Goal: Task Accomplishment & Management: Manage account settings

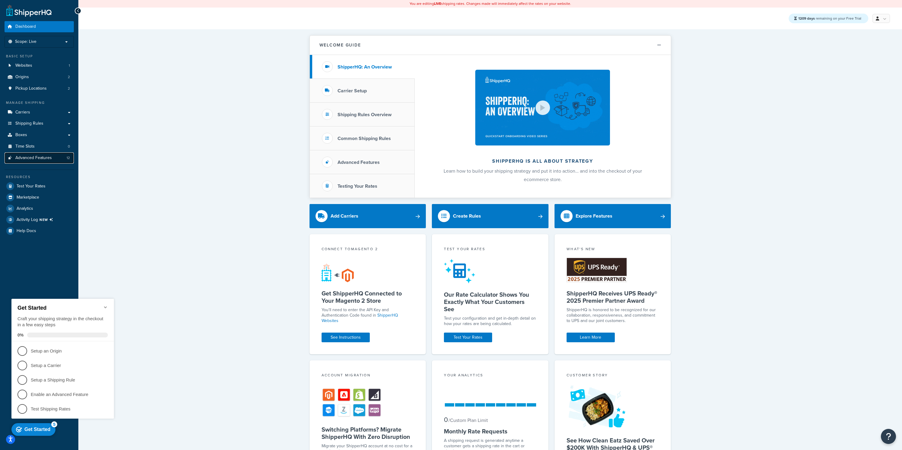
click at [36, 160] on span "Advanced Features" at bounding box center [33, 157] width 36 height 5
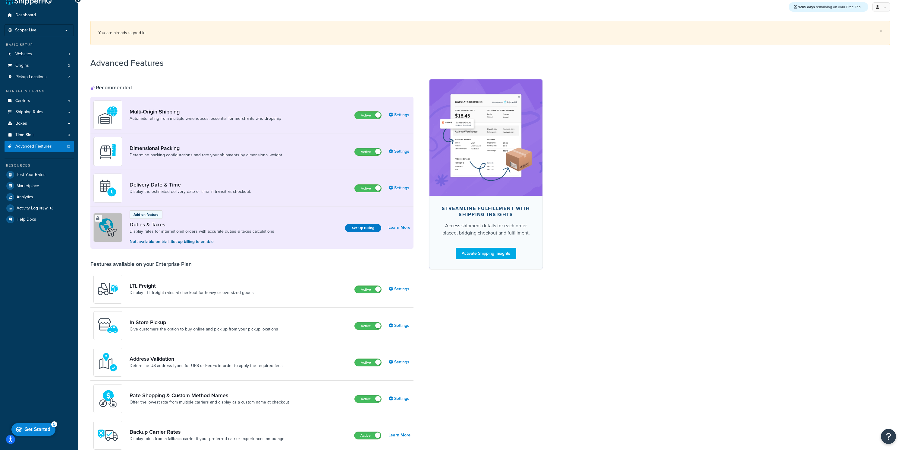
scroll to position [55, 0]
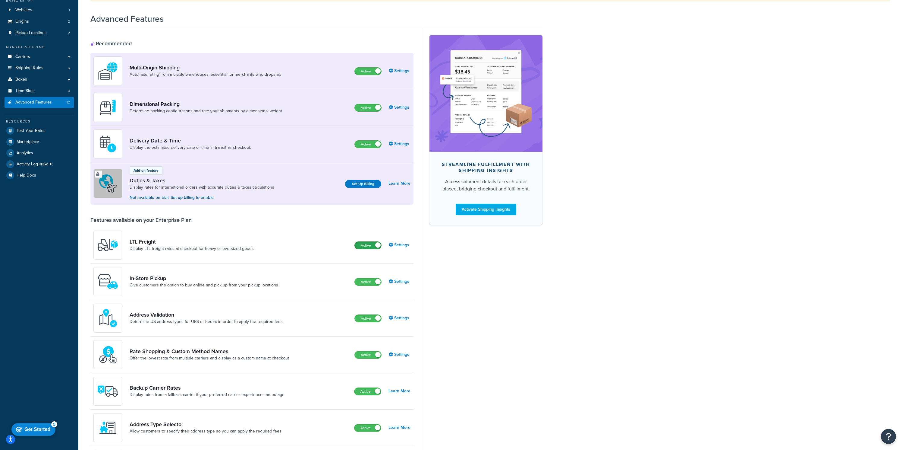
click at [366, 248] on label "Active" at bounding box center [368, 245] width 27 height 7
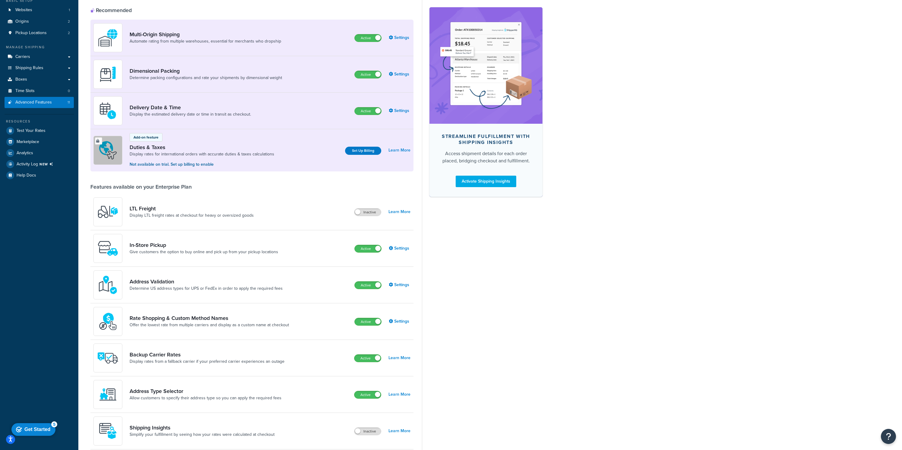
drag, startPoint x: 369, startPoint y: 212, endPoint x: 269, endPoint y: 191, distance: 102.7
click at [269, 191] on div "Features available on your Enterprise Plan LTL Freight Display LTL freight rate…" at bounding box center [251, 370] width 323 height 375
click at [30, 56] on link "Carriers" at bounding box center [39, 56] width 69 height 11
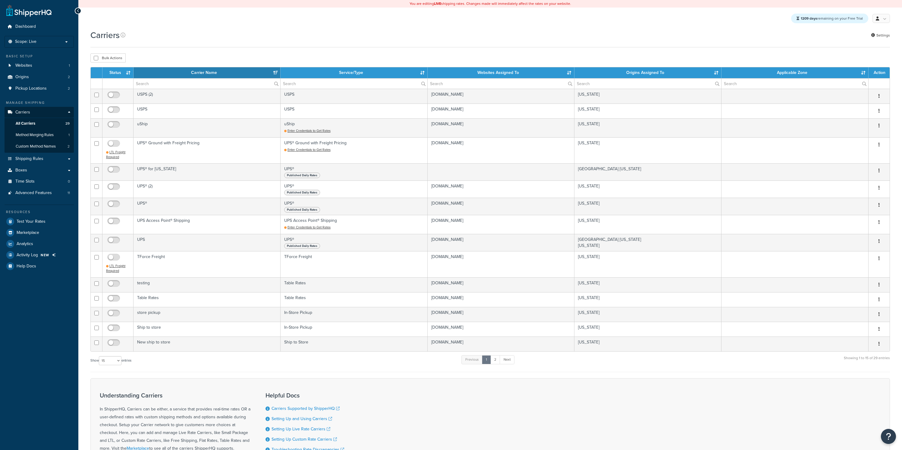
select select "15"
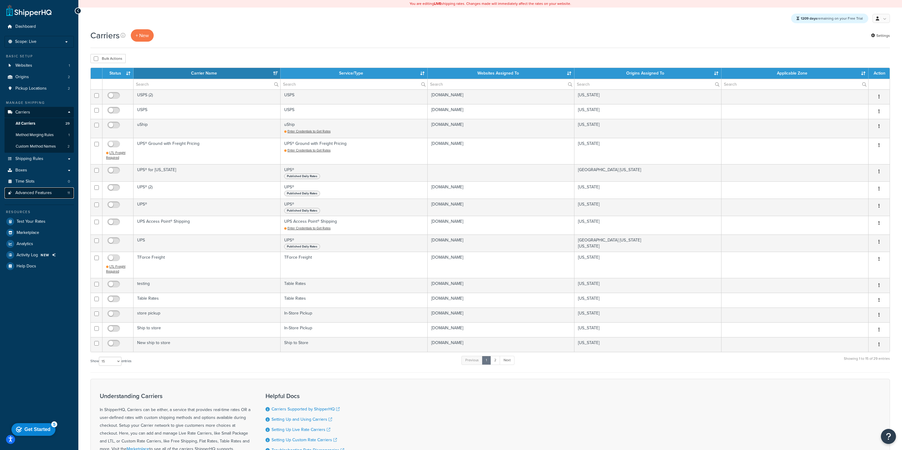
click at [47, 195] on span "Advanced Features" at bounding box center [33, 192] width 36 height 5
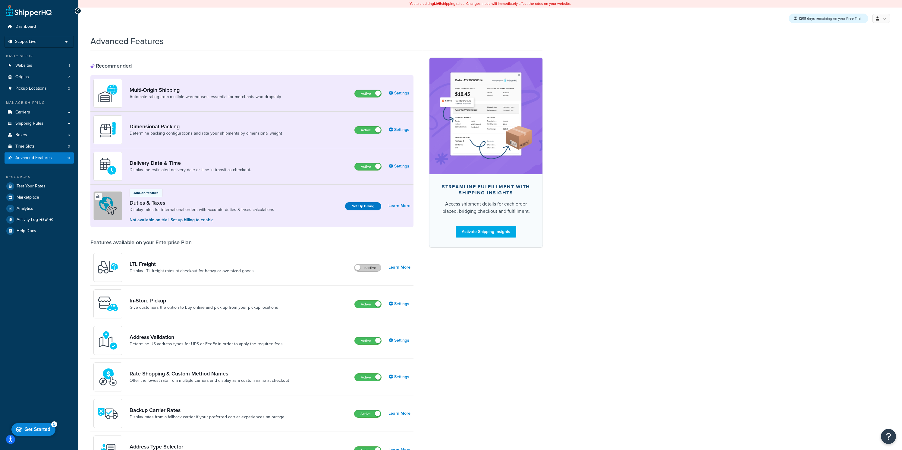
click at [371, 269] on label "Inactive" at bounding box center [368, 267] width 27 height 7
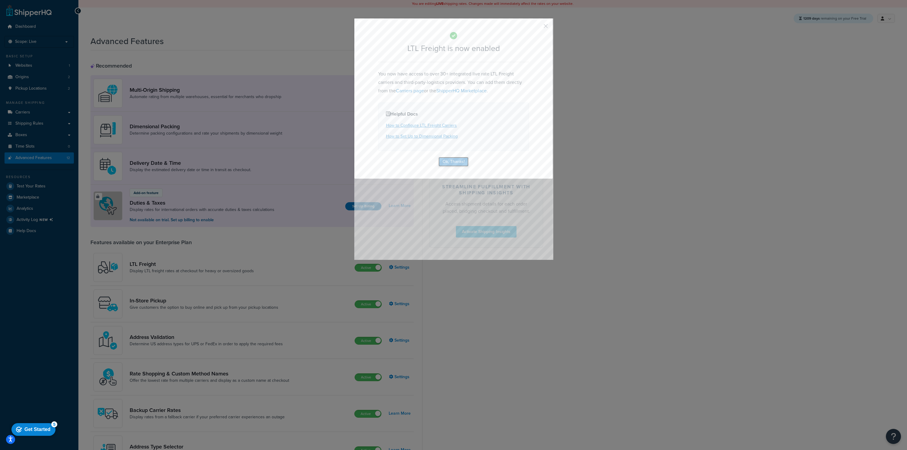
click at [462, 161] on button "Ok, Thanks!" at bounding box center [453, 162] width 30 height 10
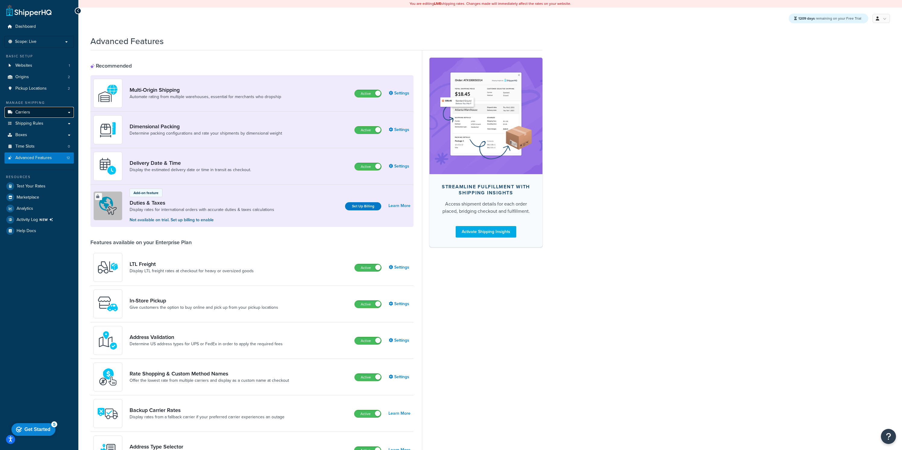
click at [45, 115] on link "Carriers" at bounding box center [39, 112] width 69 height 11
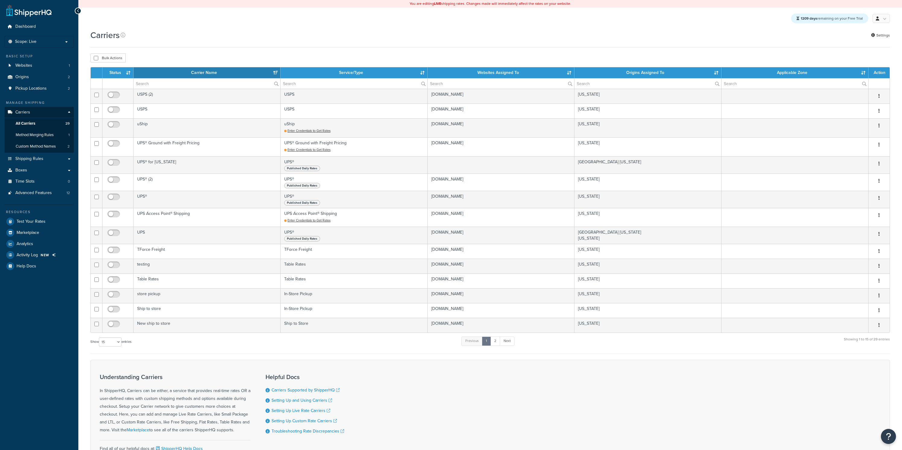
select select "15"
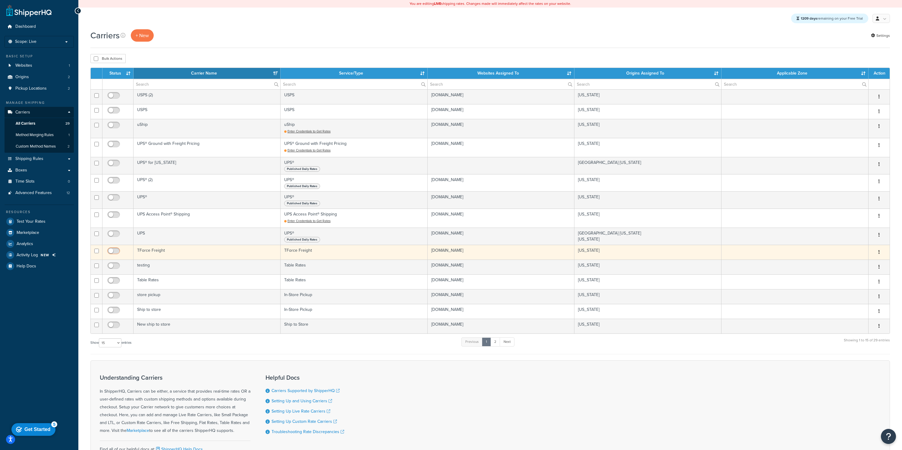
click at [121, 250] on input "checkbox" at bounding box center [114, 252] width 17 height 8
click at [117, 252] on input "checkbox" at bounding box center [114, 252] width 17 height 8
checkbox input "false"
click at [185, 253] on td "TForce Freight" at bounding box center [207, 252] width 147 height 15
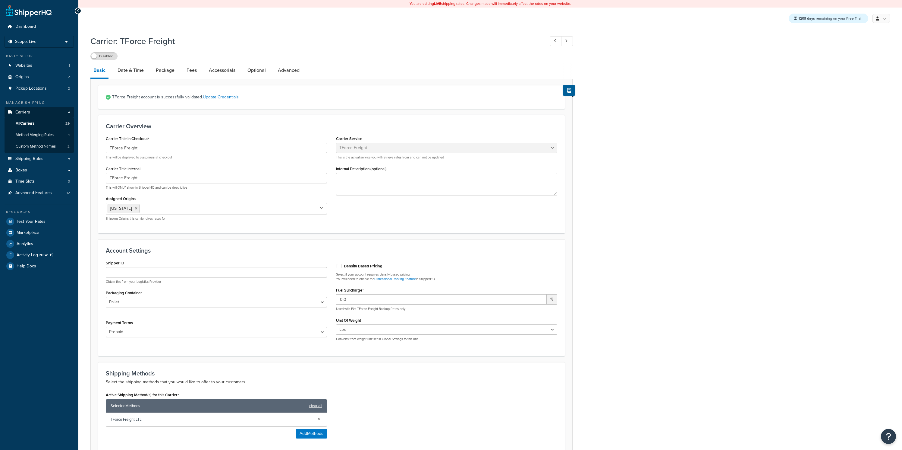
select select "tforceFreight"
click at [39, 187] on link "Advanced Features 12" at bounding box center [39, 192] width 69 height 11
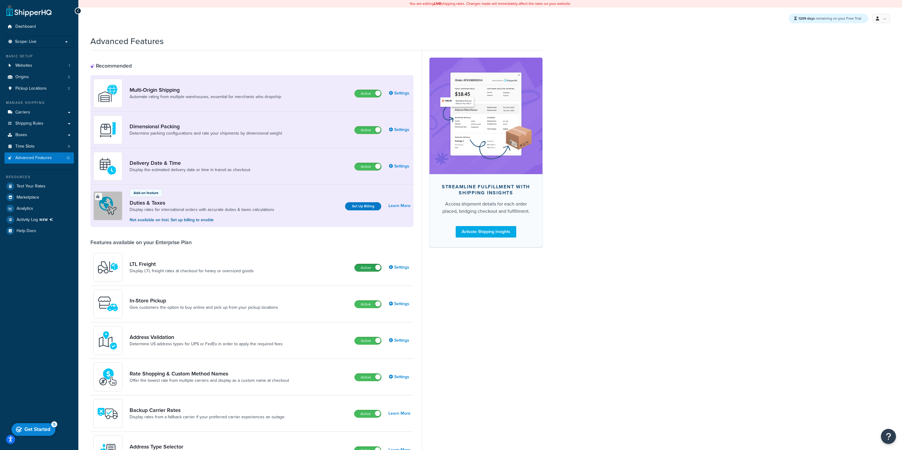
click at [368, 270] on label "Active" at bounding box center [368, 267] width 27 height 7
click at [17, 114] on span "Carriers" at bounding box center [22, 112] width 15 height 5
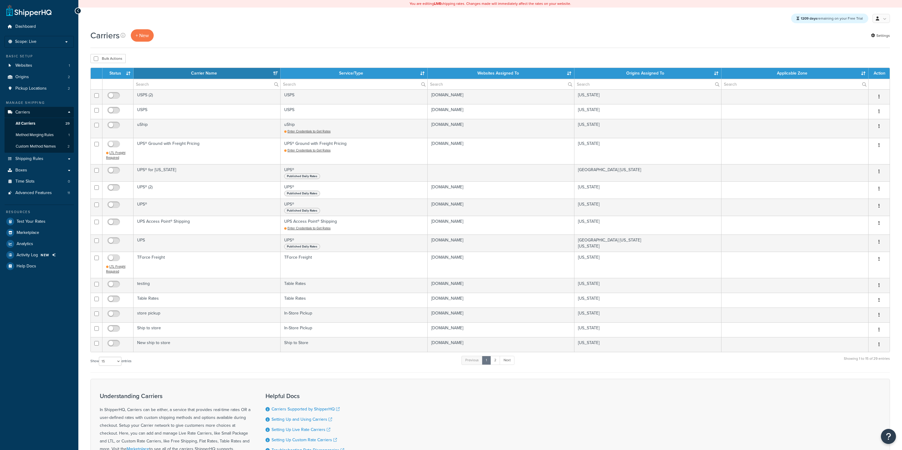
select select "15"
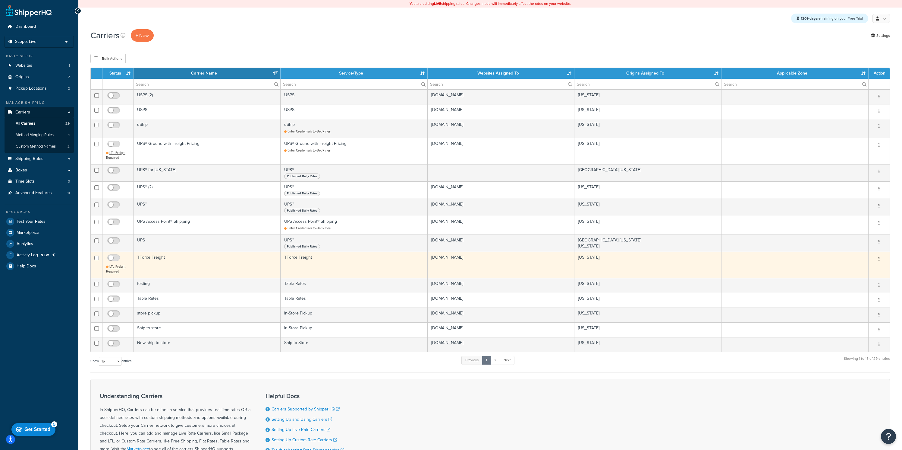
click at [166, 259] on td "TForce Freight" at bounding box center [207, 264] width 147 height 26
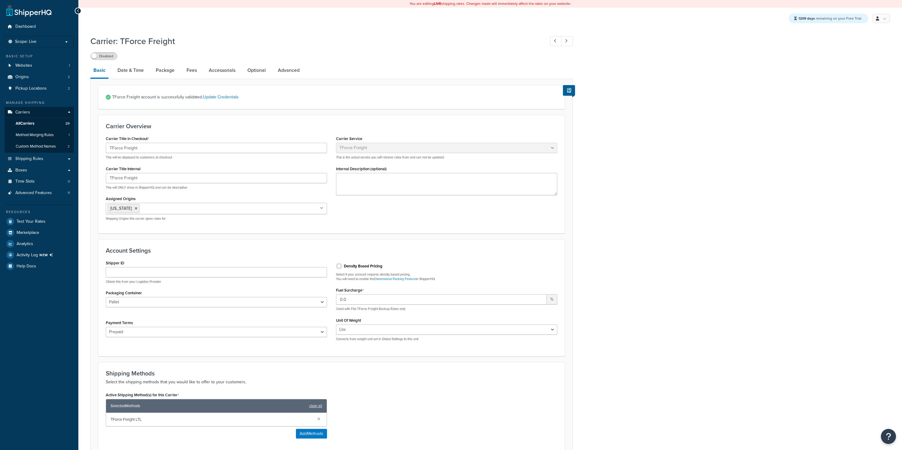
select select "tforceFreight"
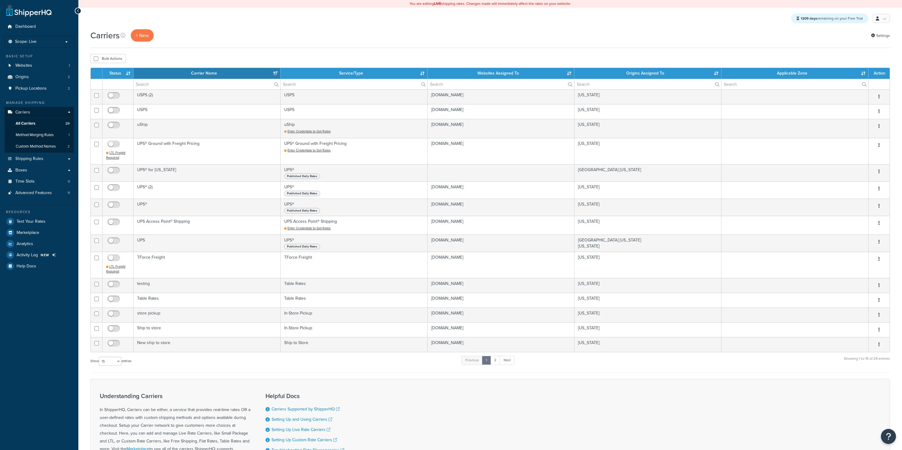
select select "15"
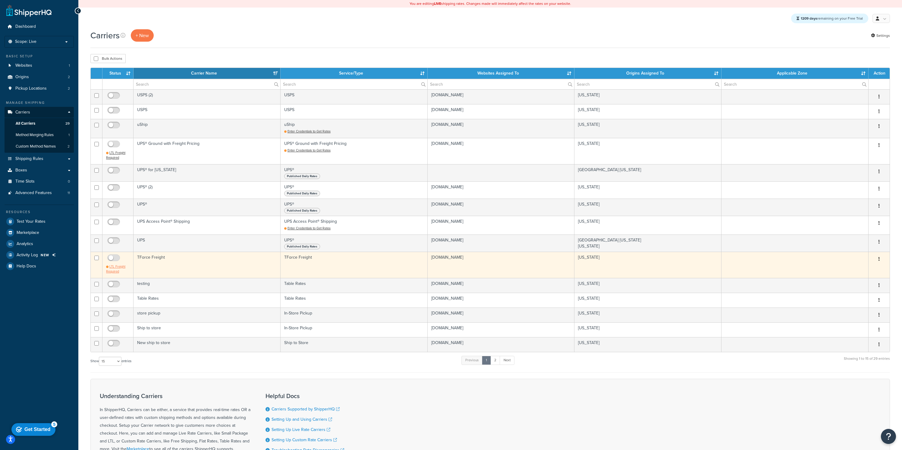
click at [118, 266] on span "LTL Freight Required" at bounding box center [115, 269] width 19 height 10
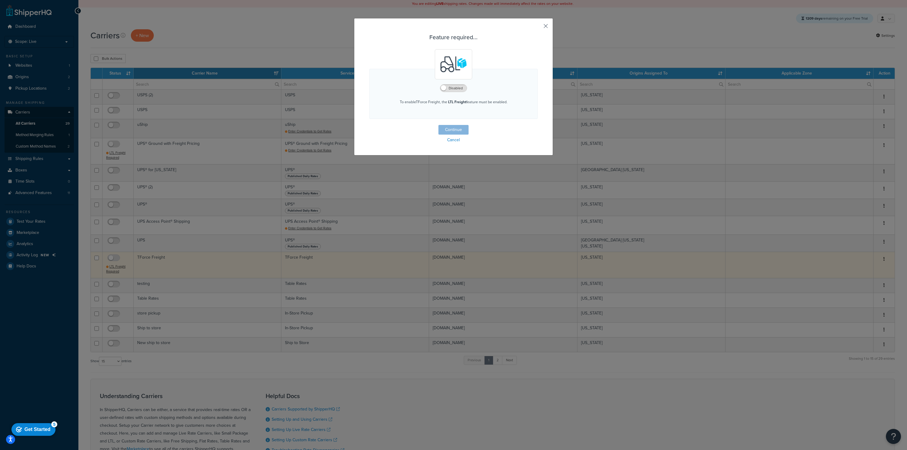
click at [538, 27] on button "Feature required... Disabled To enable TForce Freight , the LTL Freight feature…" at bounding box center [537, 28] width 2 height 2
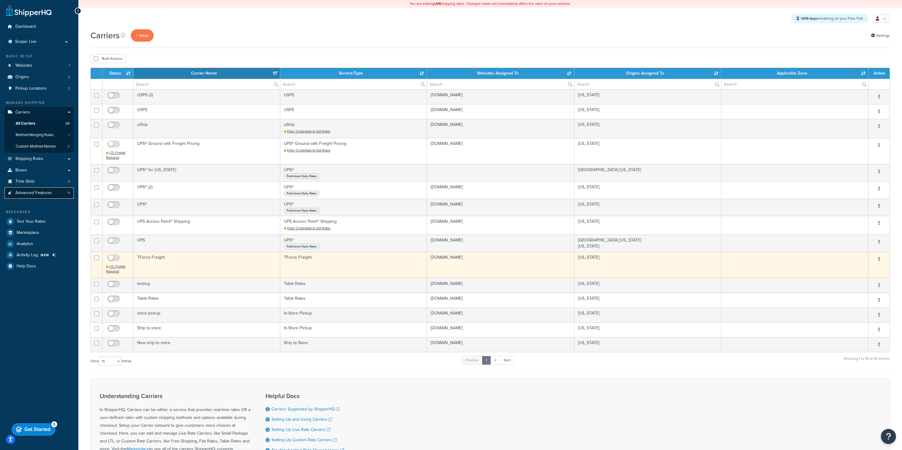
click at [43, 194] on span "Advanced Features" at bounding box center [33, 192] width 36 height 5
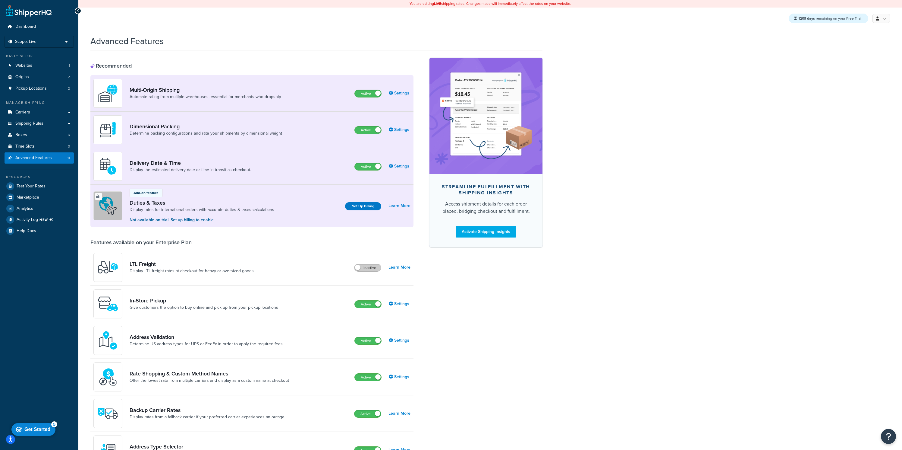
click at [364, 268] on label "Inactive" at bounding box center [368, 267] width 27 height 7
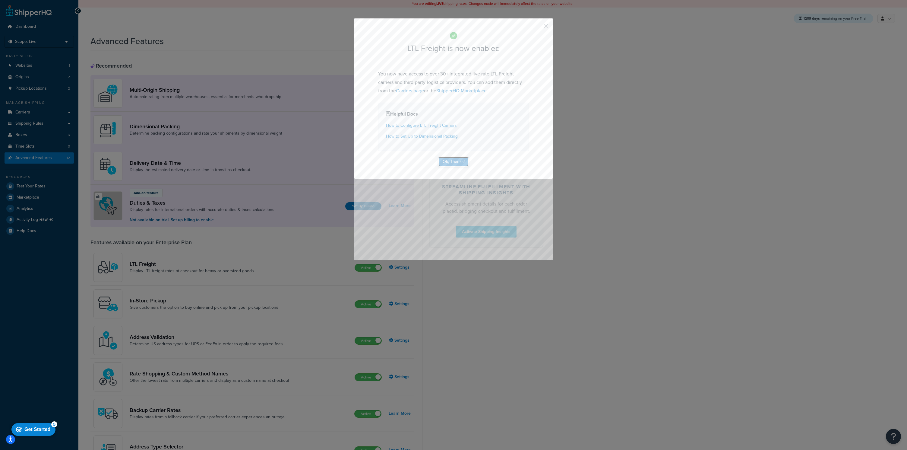
click at [443, 160] on button "Ok, Thanks!" at bounding box center [453, 162] width 30 height 10
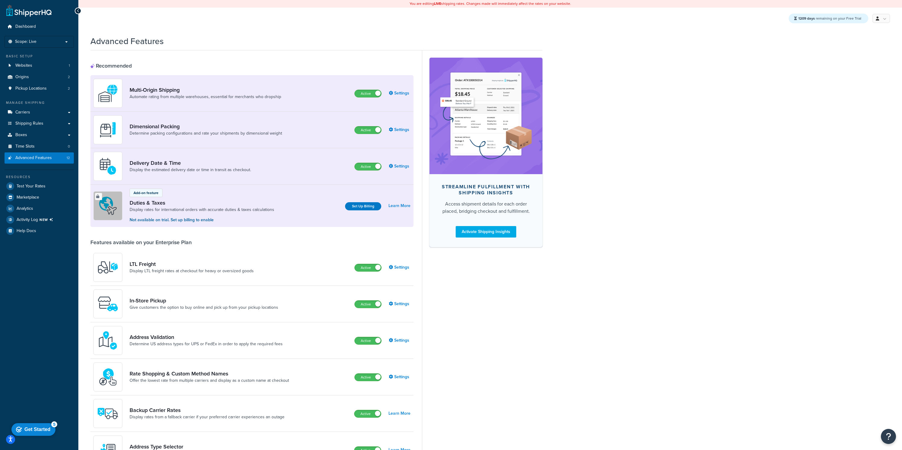
scroll to position [194, 0]
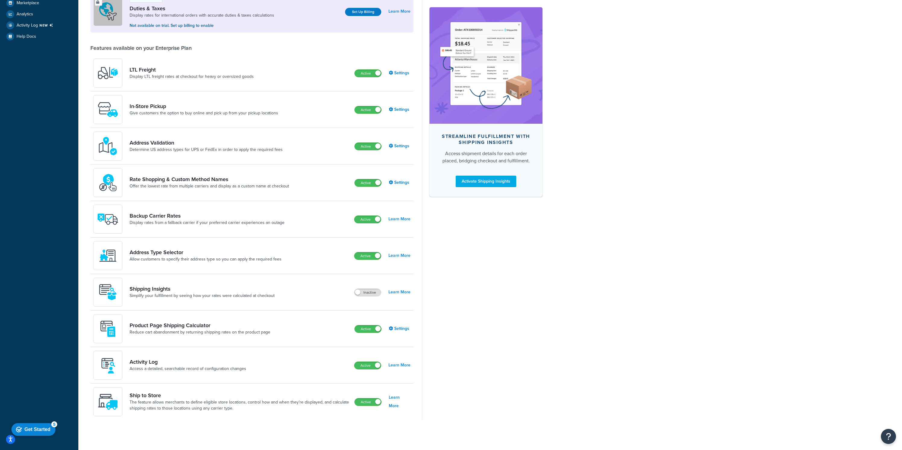
click at [365, 403] on label "Active" at bounding box center [368, 401] width 27 height 7
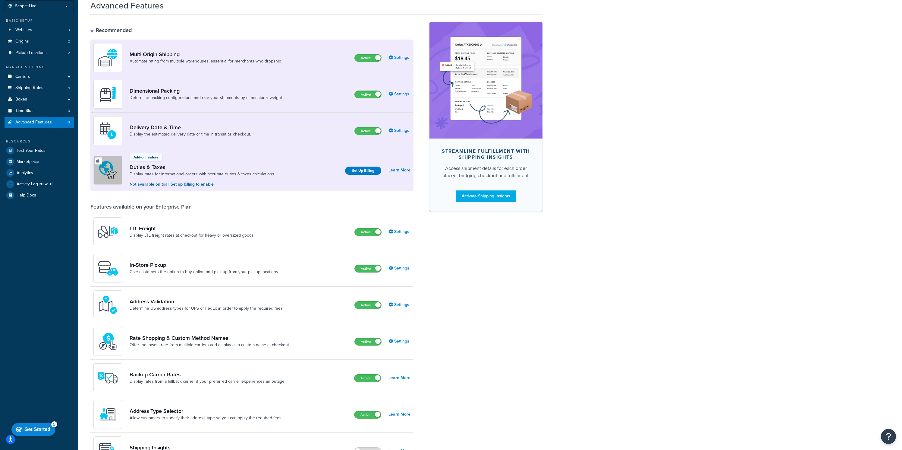
scroll to position [24, 0]
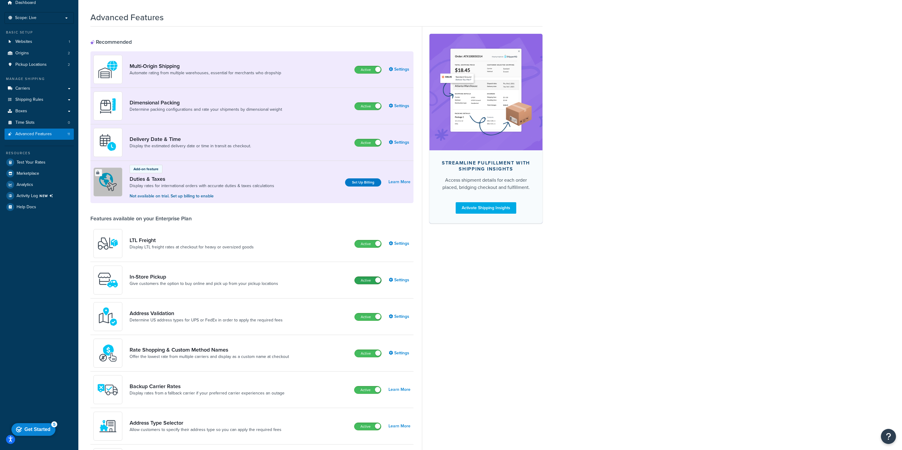
click at [372, 281] on label "Active" at bounding box center [368, 279] width 27 height 7
click at [40, 78] on link "Carriers" at bounding box center [39, 76] width 69 height 11
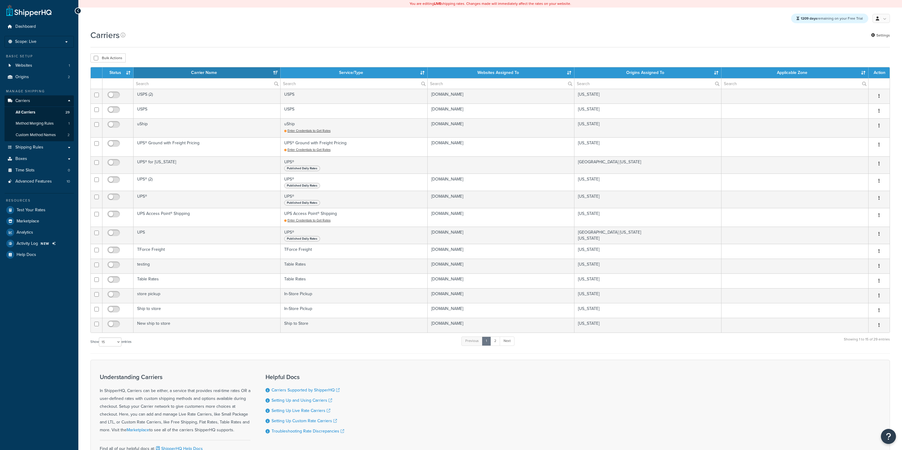
select select "15"
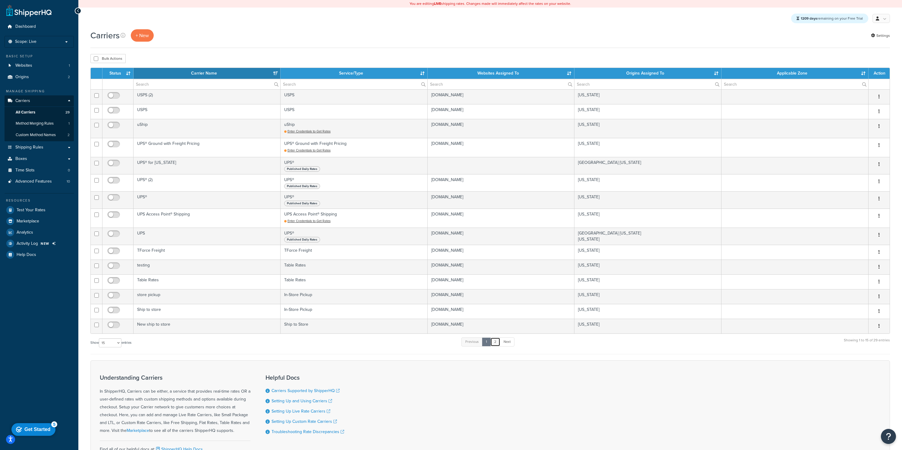
click at [498, 344] on link "2" at bounding box center [496, 341] width 10 height 9
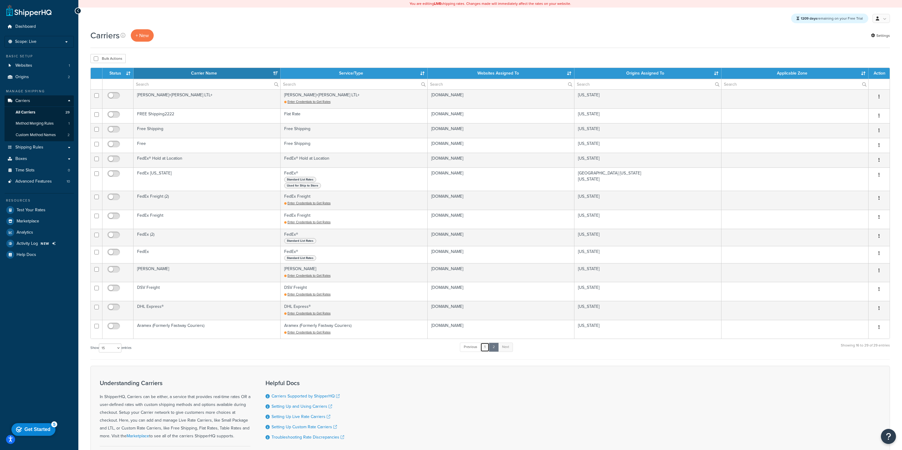
click at [488, 349] on link "1" at bounding box center [485, 346] width 9 height 9
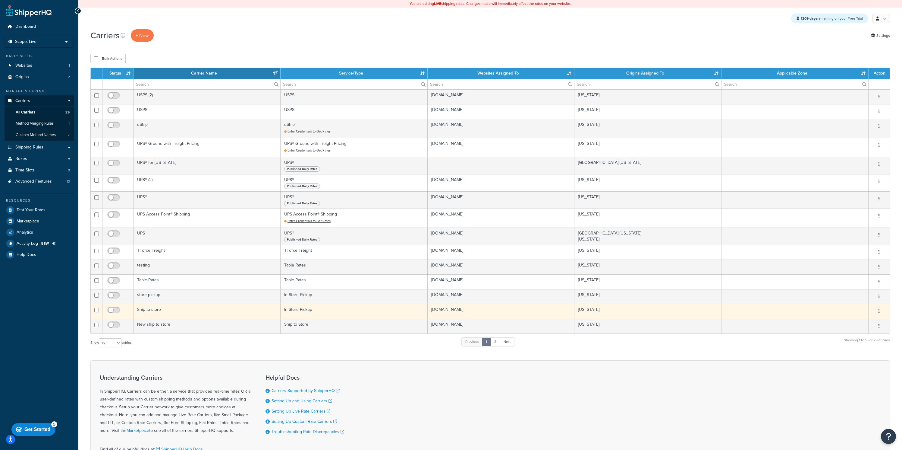
click at [106, 307] on td at bounding box center [118, 311] width 31 height 15
click at [110, 312] on input "checkbox" at bounding box center [114, 312] width 17 height 8
checkbox input "true"
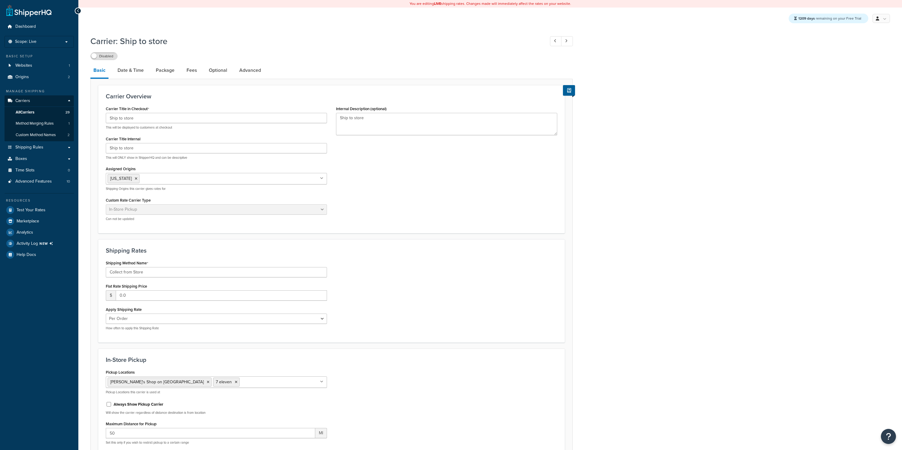
select select "pickup"
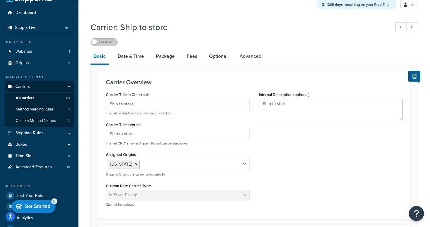
scroll to position [17, 0]
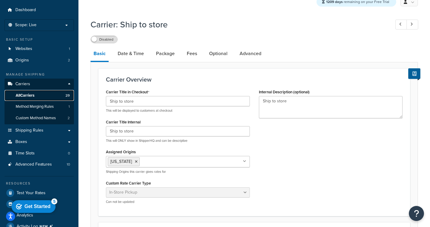
click at [47, 94] on link "All Carriers 29" at bounding box center [39, 95] width 69 height 11
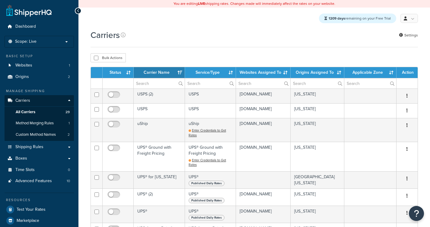
select select "15"
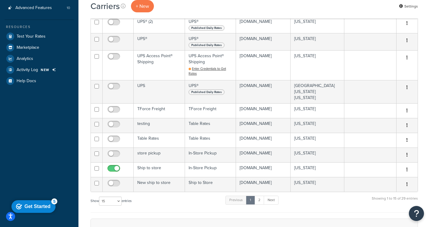
scroll to position [184, 0]
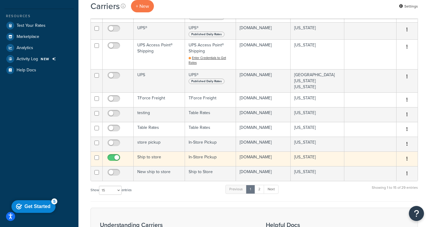
click at [159, 156] on td "Ship to store" at bounding box center [159, 159] width 51 height 15
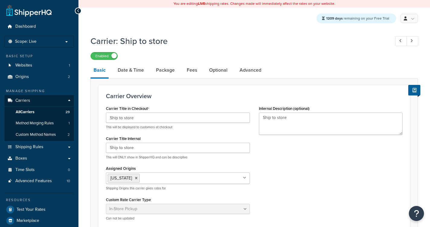
select select "pickup"
click at [108, 58] on label "Enabled" at bounding box center [104, 55] width 27 height 7
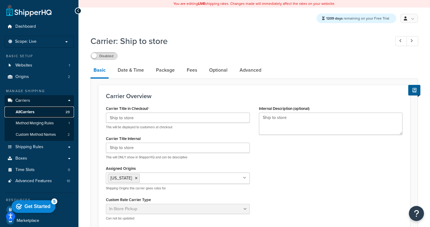
click at [49, 115] on link "All Carriers 29" at bounding box center [39, 112] width 69 height 11
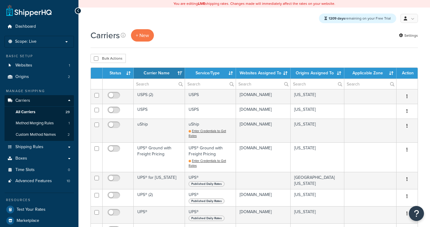
select select "15"
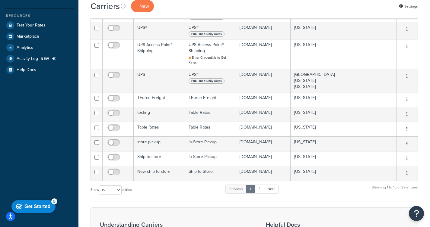
scroll to position [186, 0]
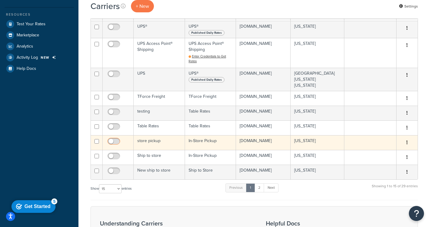
click at [115, 139] on input "checkbox" at bounding box center [114, 143] width 17 height 8
checkbox input "true"
click at [163, 140] on td "store pickup" at bounding box center [159, 142] width 51 height 15
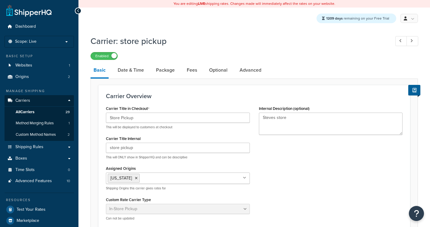
select select "pickup"
click at [109, 56] on label "Enabled" at bounding box center [104, 55] width 27 height 7
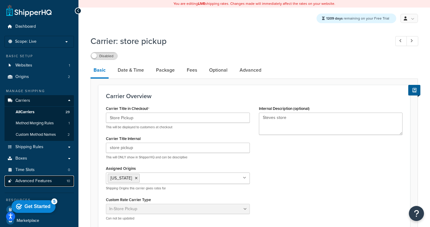
click at [46, 179] on span "Advanced Features" at bounding box center [33, 181] width 36 height 5
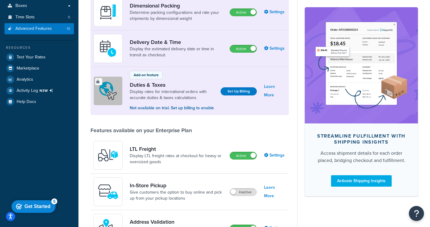
scroll to position [126, 0]
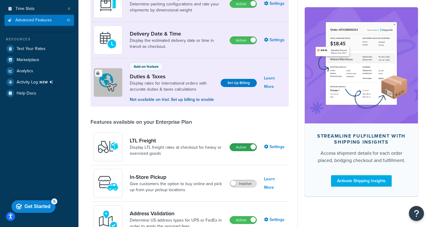
click at [234, 147] on label "Active" at bounding box center [243, 147] width 27 height 7
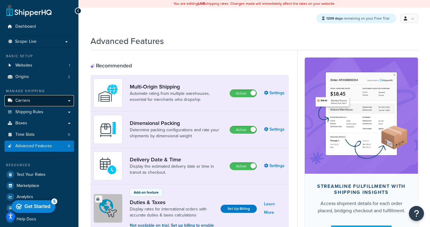
click at [40, 106] on link "Carriers" at bounding box center [39, 100] width 69 height 11
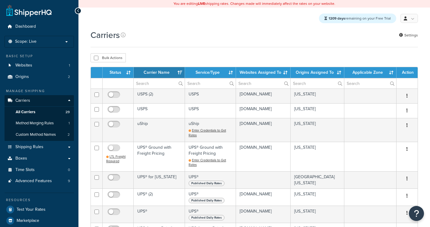
select select "15"
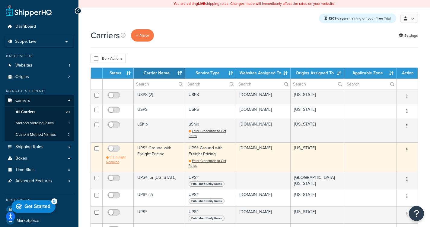
click at [115, 164] on span "LTL Freight Required" at bounding box center [115, 160] width 19 height 10
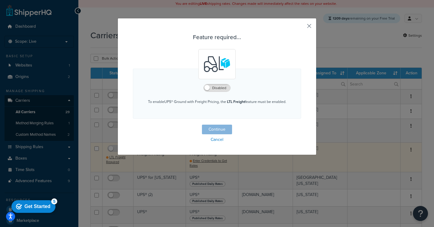
click at [301, 27] on button "Feature required... Disabled To enable UPS® Ground with Freight Pricing , the L…" at bounding box center [301, 28] width 2 height 2
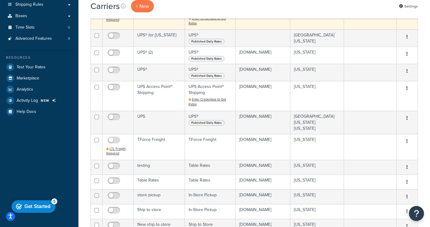
scroll to position [168, 0]
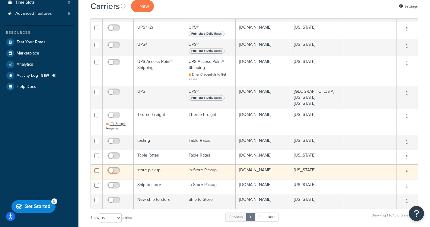
click at [113, 169] on input "checkbox" at bounding box center [114, 173] width 17 height 8
checkbox input "true"
click at [152, 167] on td "store pickup" at bounding box center [159, 172] width 51 height 15
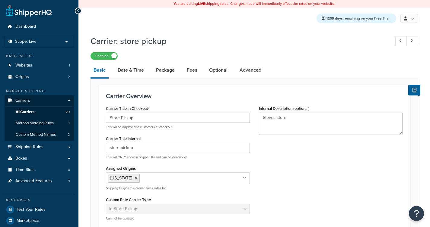
select select "pickup"
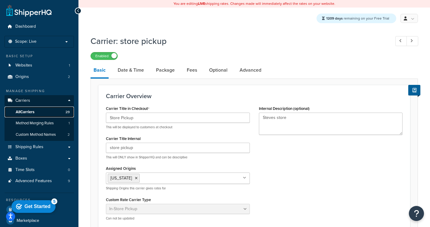
click at [31, 110] on span "All Carriers" at bounding box center [25, 112] width 19 height 5
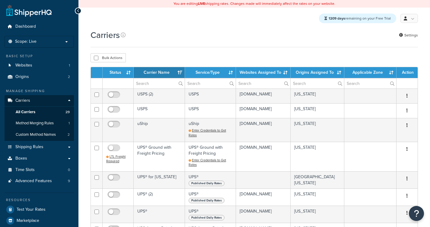
select select "15"
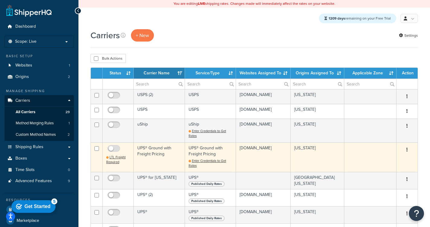
click at [113, 146] on span at bounding box center [113, 148] width 13 height 7
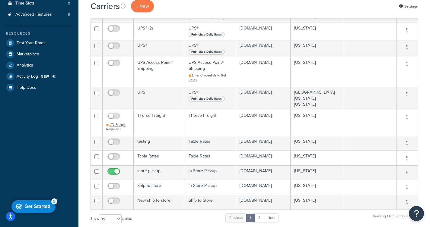
scroll to position [169, 0]
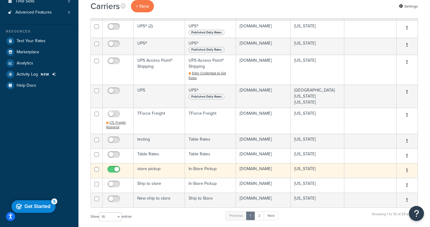
click at [110, 167] on input "checkbox" at bounding box center [114, 171] width 17 height 8
checkbox input "false"
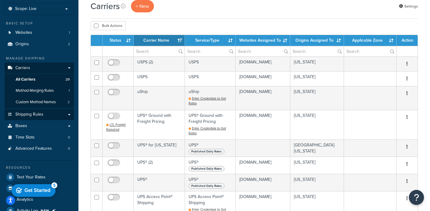
scroll to position [34, 0]
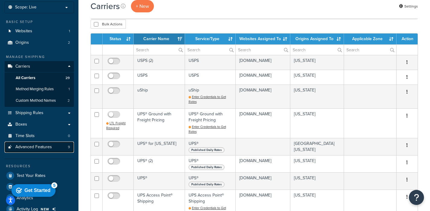
click at [29, 147] on span "Advanced Features" at bounding box center [33, 146] width 36 height 5
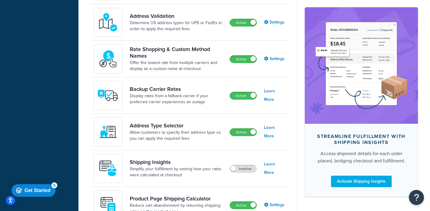
scroll to position [323, 0]
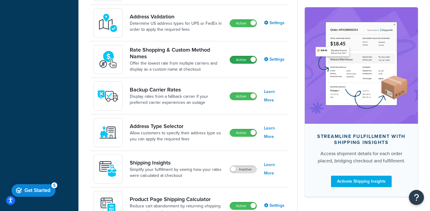
click at [235, 56] on label "Active" at bounding box center [243, 59] width 27 height 7
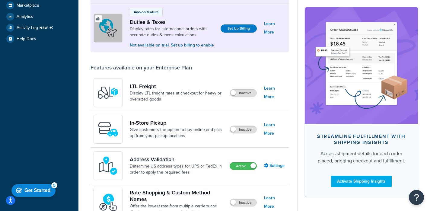
scroll to position [53, 0]
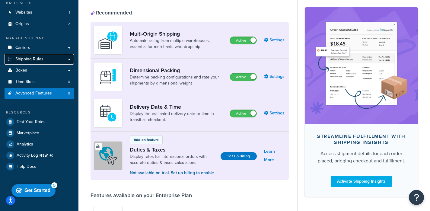
click at [55, 60] on link "Shipping Rules" at bounding box center [39, 59] width 69 height 11
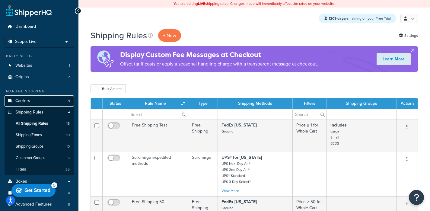
click at [47, 103] on link "Carriers" at bounding box center [39, 100] width 69 height 11
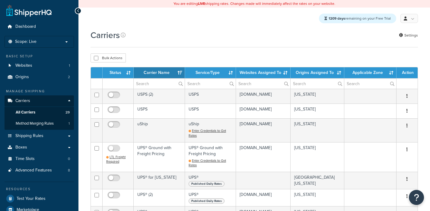
select select "15"
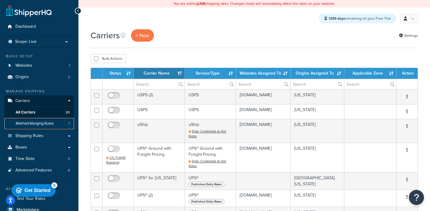
click at [55, 122] on link "Method Merging Rules 1" at bounding box center [39, 123] width 69 height 11
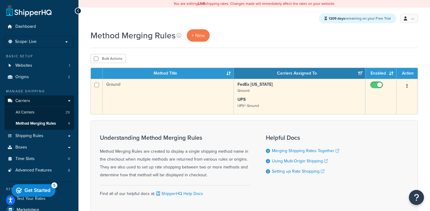
click at [190, 101] on td "Ground" at bounding box center [168, 96] width 131 height 35
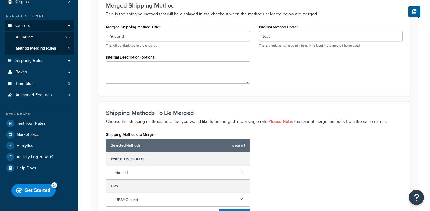
scroll to position [106, 0]
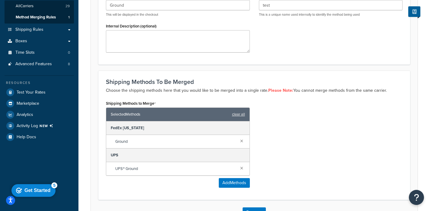
click at [124, 128] on div "FedEx [US_STATE]" at bounding box center [177, 128] width 143 height 14
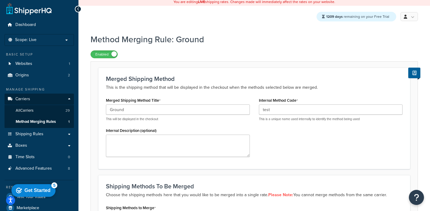
scroll to position [0, 0]
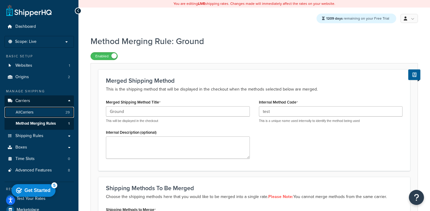
click at [40, 112] on link "All Carriers 29" at bounding box center [39, 112] width 69 height 11
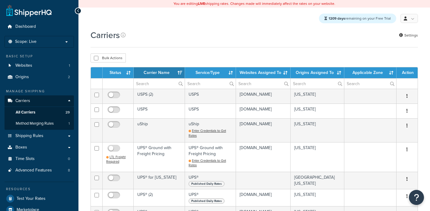
select select "15"
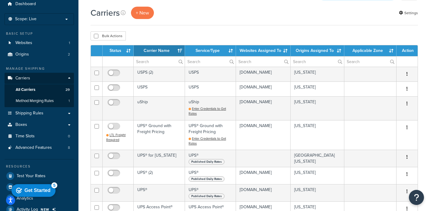
scroll to position [20, 0]
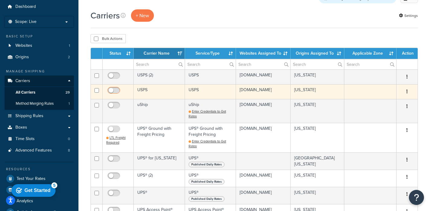
click at [112, 90] on input "checkbox" at bounding box center [114, 92] width 17 height 8
checkbox input "true"
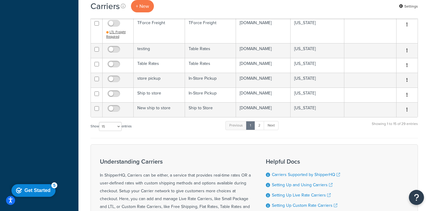
scroll to position [276, 0]
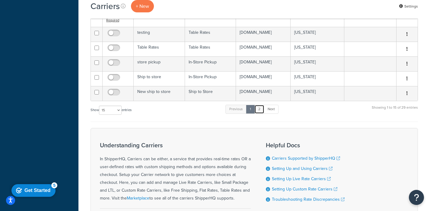
click at [257, 107] on link "2" at bounding box center [259, 109] width 10 height 9
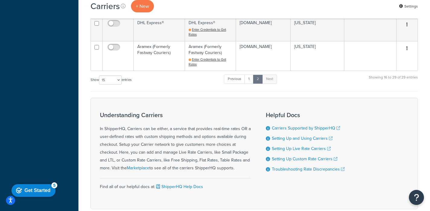
scroll to position [333, 0]
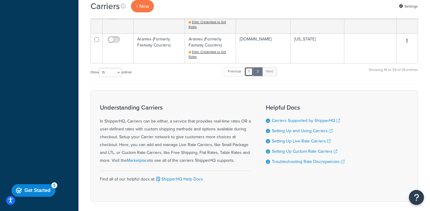
click at [251, 68] on link "1" at bounding box center [248, 71] width 9 height 9
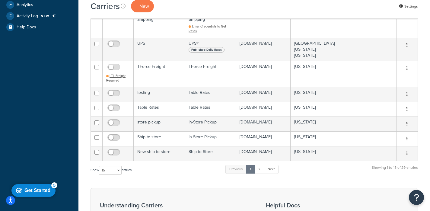
scroll to position [217, 0]
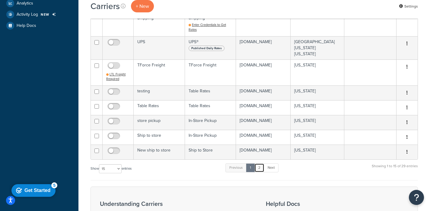
click at [263, 163] on link "2" at bounding box center [259, 167] width 10 height 9
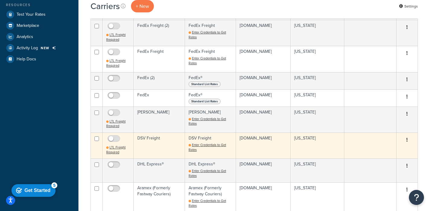
scroll to position [129, 0]
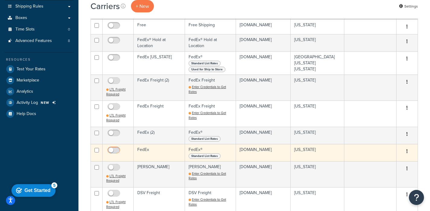
click at [110, 148] on input "checkbox" at bounding box center [114, 152] width 17 height 8
checkbox input "true"
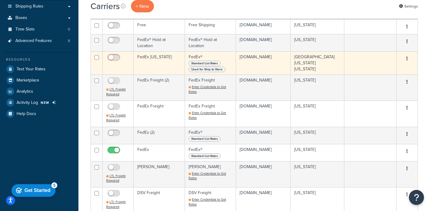
click at [114, 57] on input "checkbox" at bounding box center [114, 59] width 17 height 8
checkbox input "true"
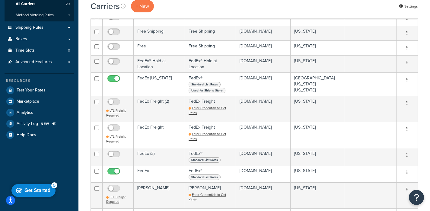
scroll to position [124, 0]
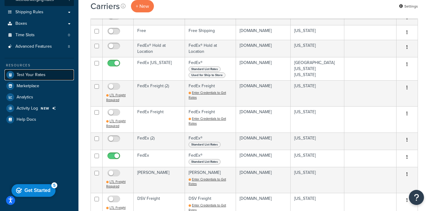
click at [46, 74] on link "Test Your Rates" at bounding box center [39, 74] width 69 height 11
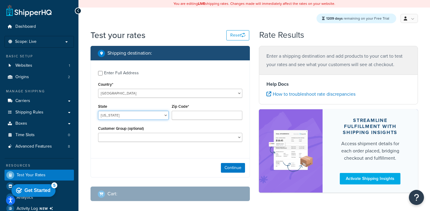
click at [143, 118] on select "[US_STATE] [US_STATE] [US_STATE] [US_STATE] [US_STATE] Armed Forces Americas Ar…" at bounding box center [133, 115] width 71 height 9
select select "[GEOGRAPHIC_DATA]"
click at [98, 111] on select "[US_STATE] [US_STATE] [US_STATE] [US_STATE] [US_STATE] Armed Forces Americas Ar…" at bounding box center [133, 115] width 71 height 9
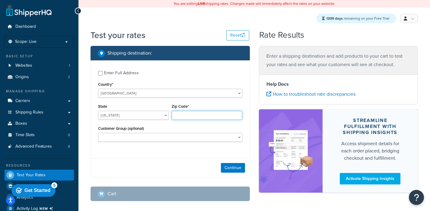
click at [183, 115] on input "Zip Code*" at bounding box center [207, 115] width 71 height 9
type input "78723"
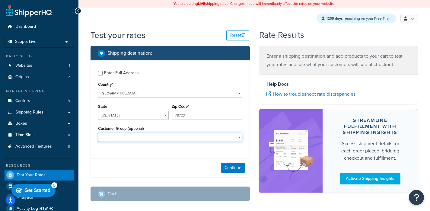
click at [125, 135] on select "Logged In Not Logged in Retail Test group Wholesale" at bounding box center [170, 137] width 144 height 9
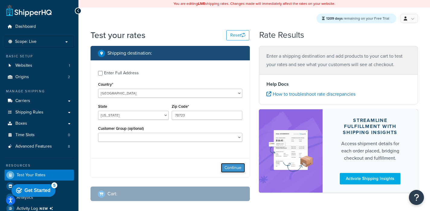
click at [227, 167] on button "Continue" at bounding box center [233, 168] width 24 height 10
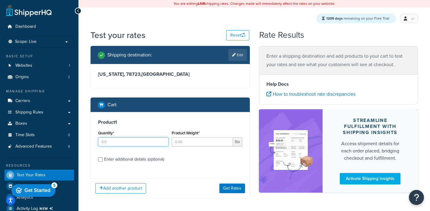
click at [129, 140] on input "Quantity*" at bounding box center [133, 141] width 71 height 9
type input "1"
click at [180, 141] on input "Product Weight*" at bounding box center [202, 141] width 61 height 9
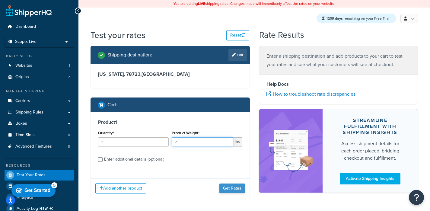
type input "2"
click at [229, 188] on button "Get Rates" at bounding box center [232, 188] width 26 height 10
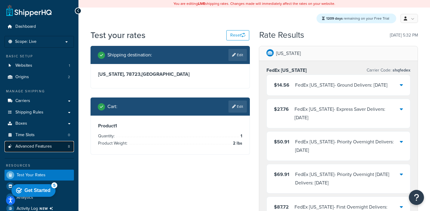
click at [42, 150] on link "Advanced Features 8" at bounding box center [39, 146] width 69 height 11
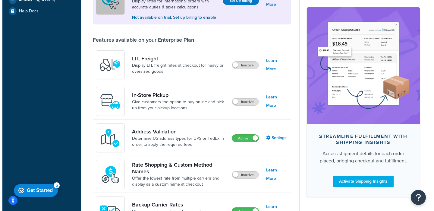
scroll to position [217, 0]
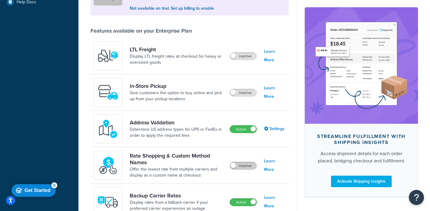
click at [237, 167] on label "Inactive" at bounding box center [243, 165] width 27 height 7
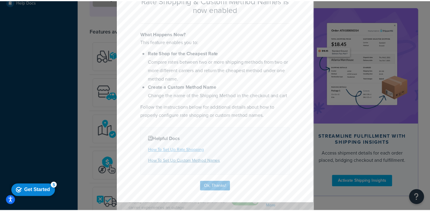
scroll to position [49, 0]
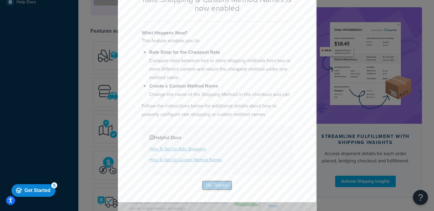
click at [210, 188] on button "Ok, Thanks!" at bounding box center [217, 185] width 30 height 10
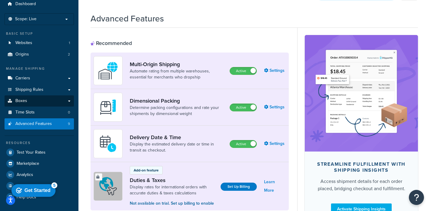
scroll to position [25, 0]
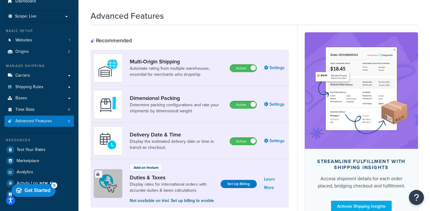
click at [45, 144] on div "Resources Test Your Rates Marketplace Analytics Activity Log NEW Help Docs" at bounding box center [39, 166] width 69 height 67
click at [45, 147] on link "Test Your Rates" at bounding box center [39, 149] width 69 height 11
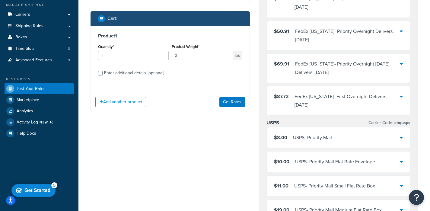
scroll to position [65, 0]
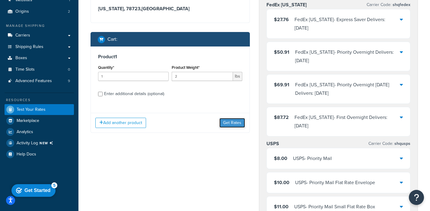
click at [232, 123] on button "Get Rates" at bounding box center [232, 123] width 26 height 10
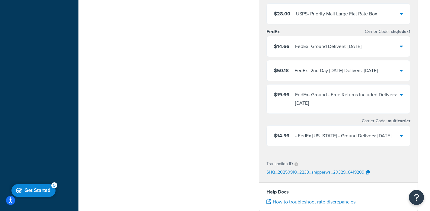
scroll to position [307, 0]
click at [306, 131] on div "- FedEx Texas - Ground Delivers: Thu, Sep 11" at bounding box center [343, 135] width 96 height 8
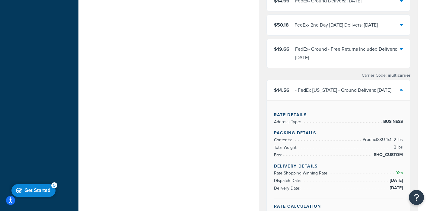
scroll to position [348, 0]
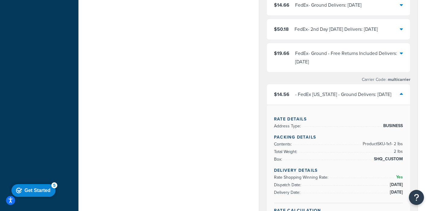
click at [308, 90] on div "- FedEx Texas - Ground Delivers: Thu, Sep 11" at bounding box center [343, 94] width 96 height 8
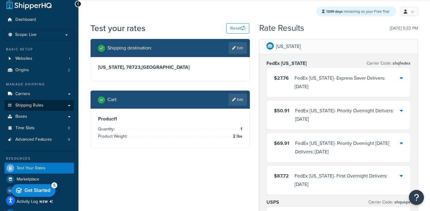
scroll to position [9, 0]
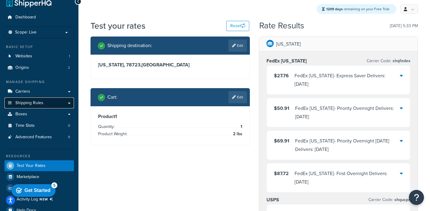
click at [42, 103] on span "Shipping Rules" at bounding box center [29, 102] width 28 height 5
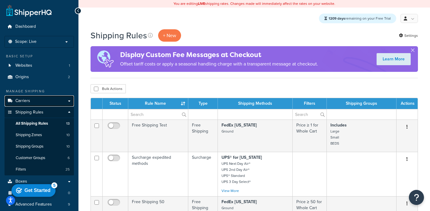
click at [52, 100] on link "Carriers" at bounding box center [39, 100] width 69 height 11
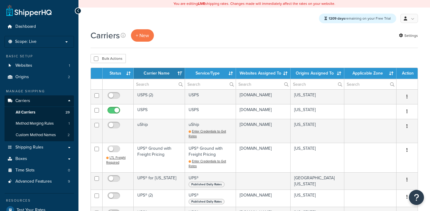
select select "15"
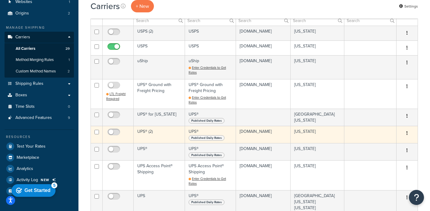
scroll to position [83, 0]
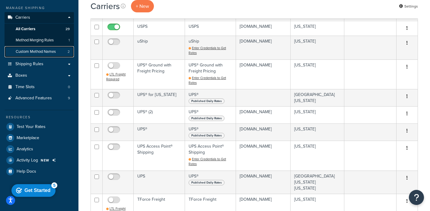
click at [67, 53] on link "Custom Method Names 2" at bounding box center [39, 51] width 69 height 11
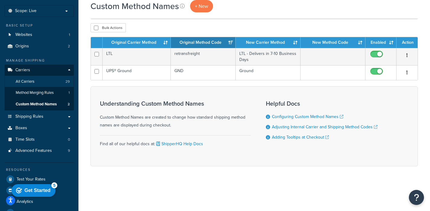
scroll to position [56, 0]
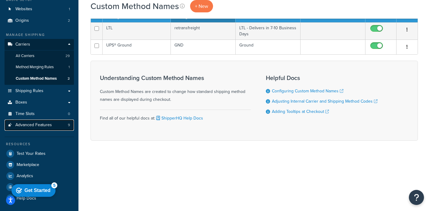
click at [47, 128] on link "Advanced Features 9" at bounding box center [39, 124] width 69 height 11
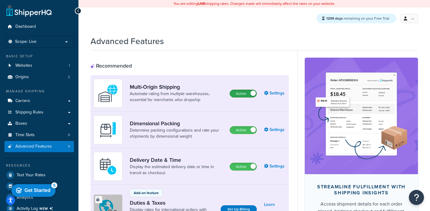
click at [241, 93] on label "Active" at bounding box center [243, 93] width 27 height 7
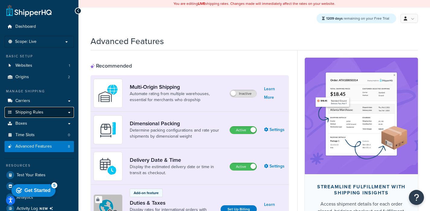
click at [54, 109] on link "Shipping Rules" at bounding box center [39, 112] width 69 height 11
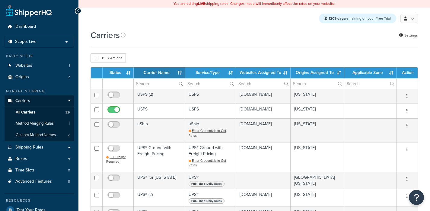
select select "15"
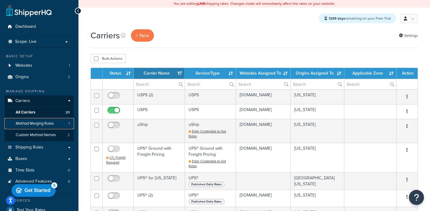
click at [52, 125] on span "Method Merging Rules" at bounding box center [35, 123] width 38 height 5
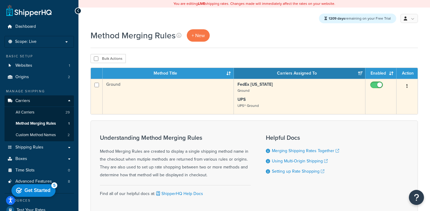
click at [179, 87] on td "Ground" at bounding box center [168, 96] width 131 height 35
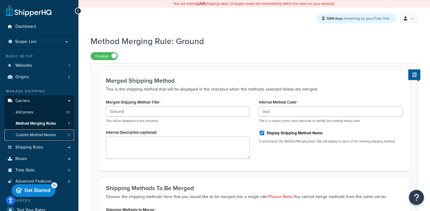
click at [48, 133] on span "Custom Method Names" at bounding box center [36, 134] width 40 height 5
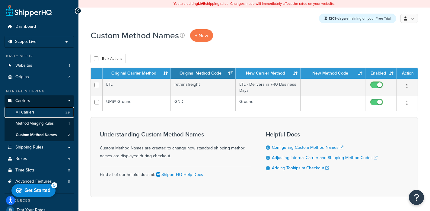
click at [42, 112] on link "All Carriers 29" at bounding box center [39, 112] width 69 height 11
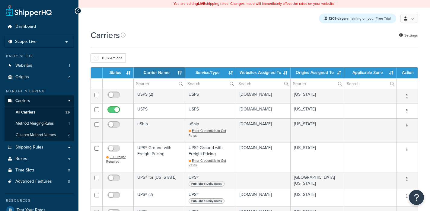
select select "15"
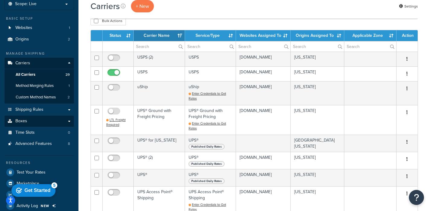
scroll to position [37, 0]
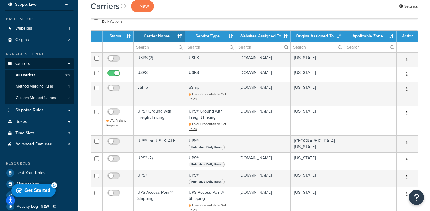
click at [44, 151] on ul "Manage Shipping Carriers Carriers All Carriers 29 Method Merging Rules 1 Custom…" at bounding box center [39, 137] width 69 height 171
click at [44, 150] on ul "Manage Shipping Carriers Carriers All Carriers 29 Method Merging Rules 1 Custom…" at bounding box center [39, 137] width 69 height 171
click at [44, 147] on link "Advanced Features 8" at bounding box center [39, 144] width 69 height 11
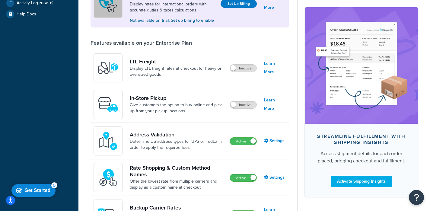
scroll to position [237, 0]
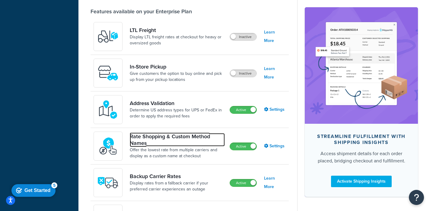
click at [151, 134] on link "Rate Shopping & Custom Method Names" at bounding box center [177, 139] width 95 height 13
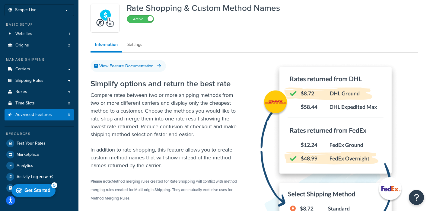
scroll to position [12, 0]
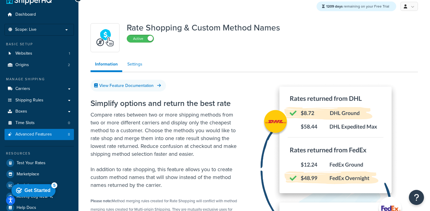
click at [134, 63] on link "Settings" at bounding box center [135, 64] width 24 height 12
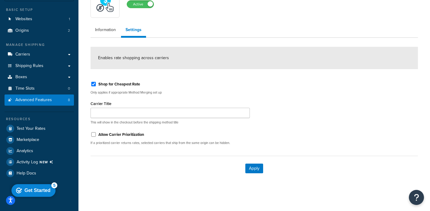
scroll to position [47, 0]
click at [42, 98] on span "Advanced Features" at bounding box center [33, 99] width 36 height 5
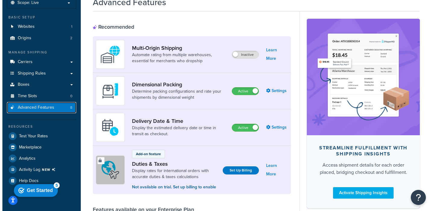
scroll to position [35, 0]
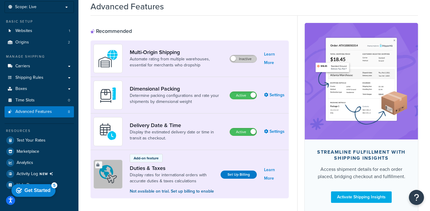
click at [244, 62] on label "Inactive" at bounding box center [243, 58] width 27 height 7
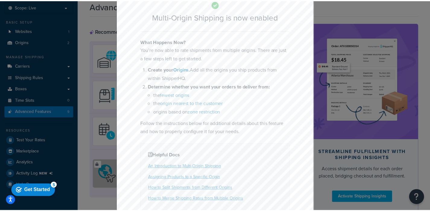
scroll to position [62, 0]
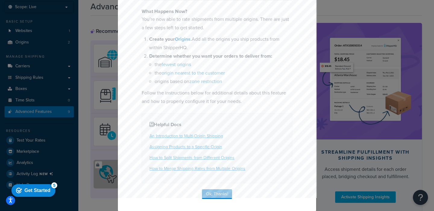
click at [214, 188] on div "Multi-Origin Shipping is now enabled What Happens Now? You’re now able to rate …" at bounding box center [217, 83] width 199 height 255
click at [214, 191] on button "Ok, Thanks!" at bounding box center [217, 194] width 30 height 10
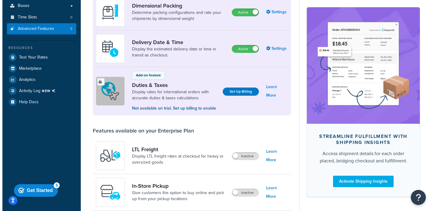
scroll to position [183, 0]
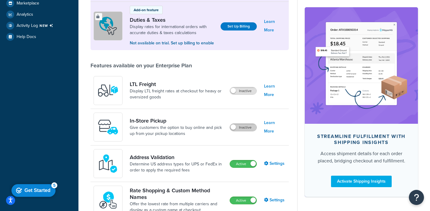
click at [244, 127] on label "Inactive" at bounding box center [243, 127] width 27 height 7
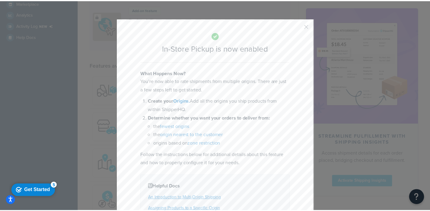
scroll to position [194, 0]
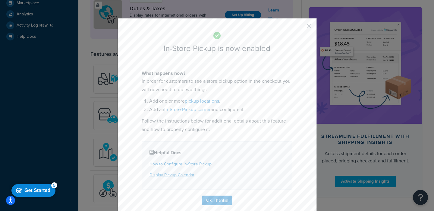
click at [301, 27] on button "button" at bounding box center [301, 28] width 2 height 2
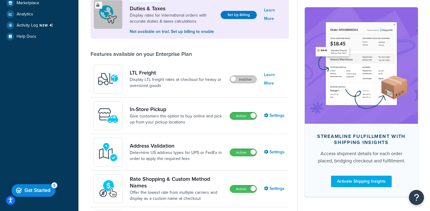
click at [248, 78] on label "Inactive" at bounding box center [243, 79] width 27 height 7
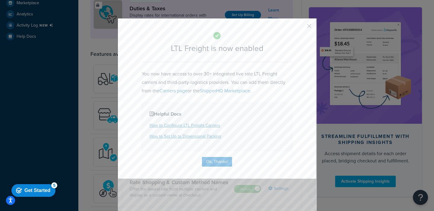
click at [301, 27] on button "button" at bounding box center [301, 28] width 2 height 2
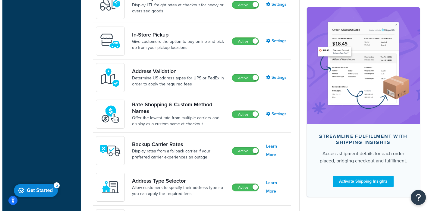
scroll to position [269, 0]
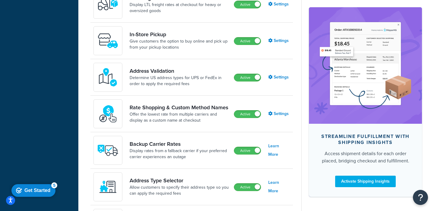
click at [78, 128] on div "Dashboard Scope: Live Basic Setup Websites 1 Origins 2 Pickup Locations 2 Manag…" at bounding box center [39, 57] width 78 height 652
click at [249, 117] on label "Active" at bounding box center [247, 113] width 27 height 7
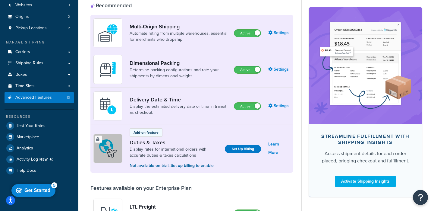
scroll to position [59, 0]
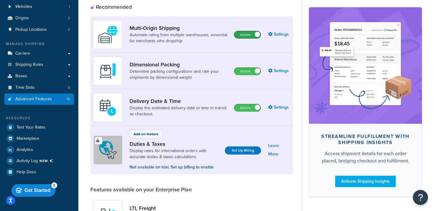
click at [249, 35] on label "Active" at bounding box center [247, 34] width 27 height 7
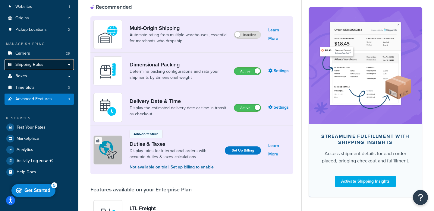
click at [34, 69] on link "Shipping Rules" at bounding box center [39, 64] width 69 height 11
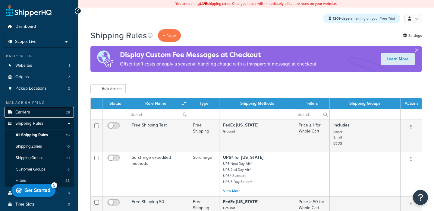
click at [33, 109] on link "Carriers 29" at bounding box center [39, 112] width 69 height 11
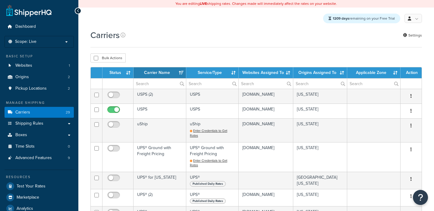
select select "15"
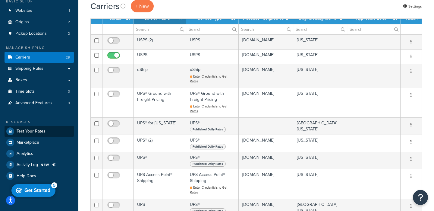
scroll to position [58, 0]
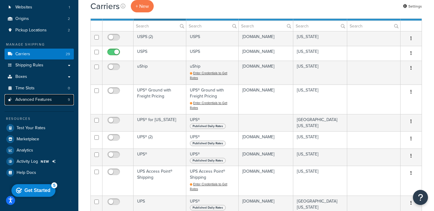
click at [30, 96] on link "Advanced Features 9" at bounding box center [39, 99] width 69 height 11
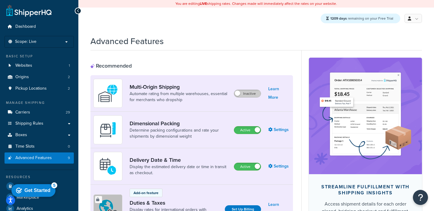
click at [242, 93] on label "Inactive" at bounding box center [247, 93] width 27 height 7
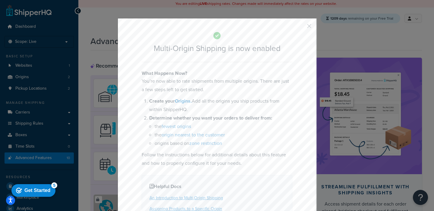
click at [58, 121] on div "Multi-Origin Shipping is now enabled What Happens Now? You’re now able to rate …" at bounding box center [217, 105] width 434 height 211
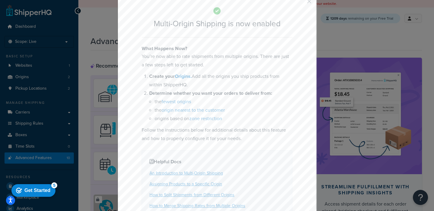
scroll to position [62, 0]
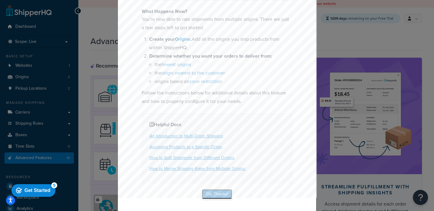
click at [222, 193] on button "Ok, Thanks!" at bounding box center [217, 194] width 30 height 10
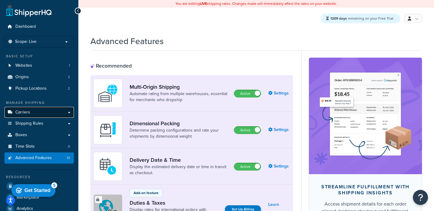
click at [37, 114] on link "Carriers" at bounding box center [39, 112] width 69 height 11
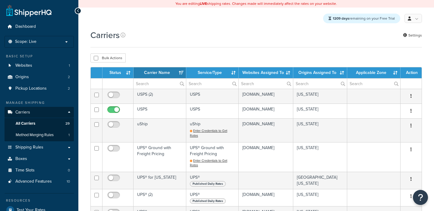
select select "15"
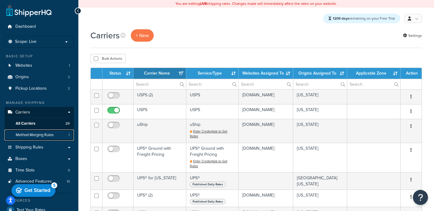
click at [48, 135] on span "Method Merging Rules" at bounding box center [35, 134] width 38 height 5
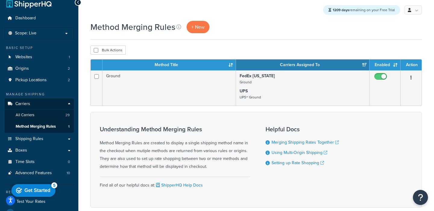
scroll to position [9, 0]
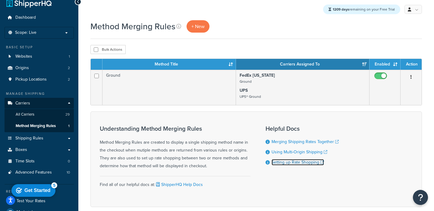
click at [293, 162] on link "Setting up Rate Shopping" at bounding box center [298, 162] width 52 height 6
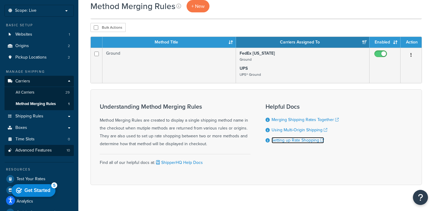
scroll to position [32, 0]
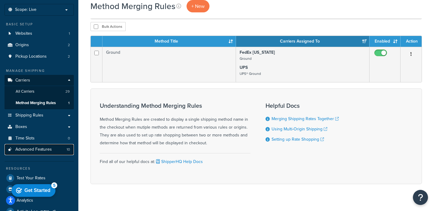
click at [51, 151] on span "Advanced Features" at bounding box center [33, 149] width 36 height 5
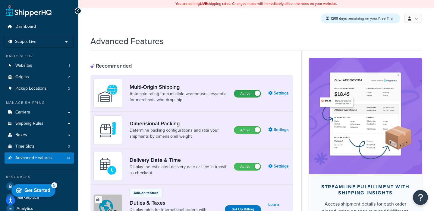
click at [239, 93] on label "Active" at bounding box center [247, 93] width 27 height 7
click at [245, 90] on label "Inactive" at bounding box center [247, 93] width 27 height 7
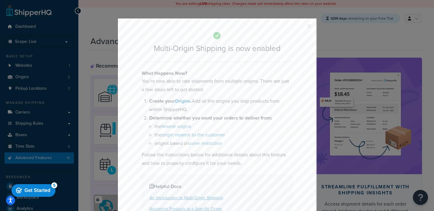
click at [301, 27] on button "button" at bounding box center [301, 28] width 2 height 2
